Goal: Information Seeking & Learning: Learn about a topic

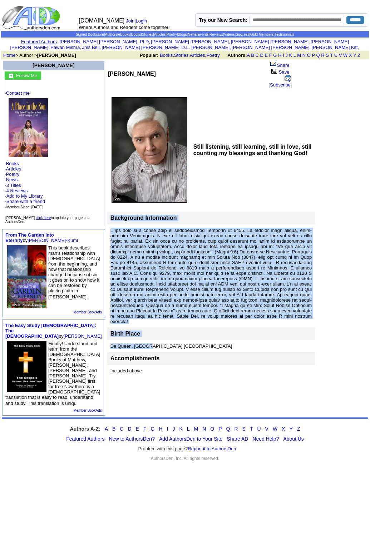
drag, startPoint x: 126, startPoint y: 320, endPoint x: 66, endPoint y: 204, distance: 130.6
click at [107, 212] on tbody "Background Information Birth Place De Queen, AR USA Accomplishments Included ab…" at bounding box center [211, 294] width 208 height 165
copy tbody "Background Information I was born in a small town in southwestern Arkansas in 1…"
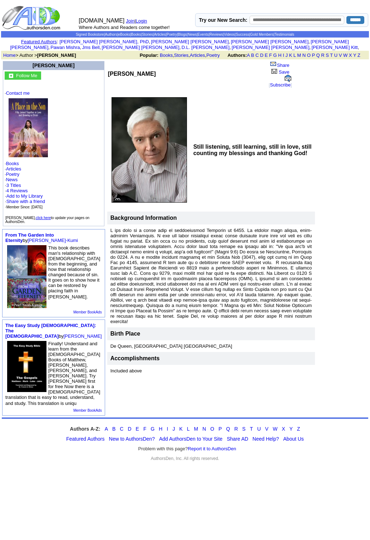
click at [264, 156] on td "Still listening, still learning, still in love, still counting my blessings and…" at bounding box center [253, 150] width 124 height 110
click at [27, 118] on img at bounding box center [28, 127] width 39 height 59
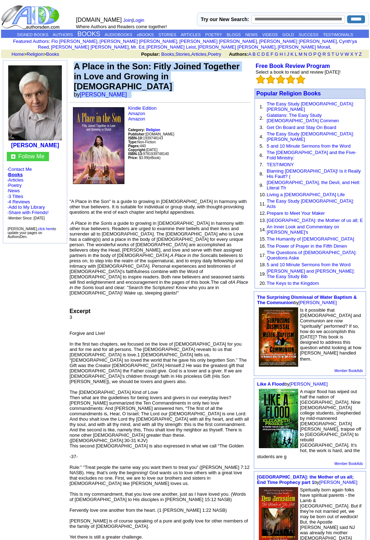
drag, startPoint x: 130, startPoint y: 78, endPoint x: 75, endPoint y: 59, distance: 57.4
click at [75, 60] on td "A Place in the Son: Fitly Joined Together in Love and Growing in Christ by Clar…" at bounding box center [161, 79] width 178 height 39
copy td "A Place in the Son: Fitly Joined Together in Love and Growing in Christ by Clar…"
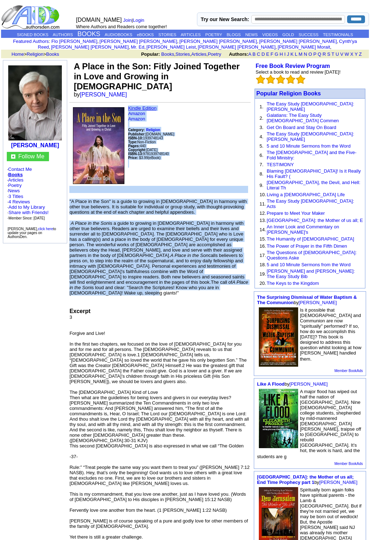
drag, startPoint x: 217, startPoint y: 263, endPoint x: 128, endPoint y: 93, distance: 191.6
copy td "Kindle Edition Amazon Amazon Category: Religion Publisher: NewBookPublishing.co…"
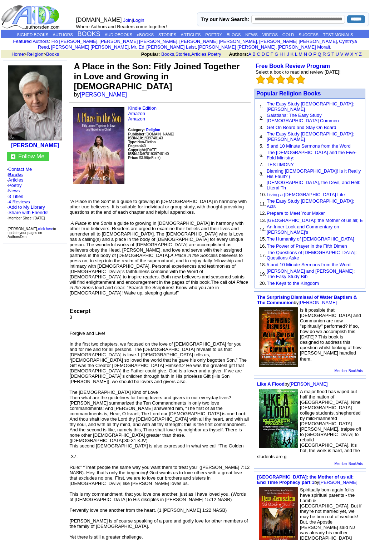
click at [230, 82] on td "A Place in the Son: Fitly Joined Together in Love and Growing in Christ by Clar…" at bounding box center [161, 79] width 178 height 39
click at [35, 142] on b "[PERSON_NAME]" at bounding box center [35, 145] width 48 height 6
